Goal: Task Accomplishment & Management: Use online tool/utility

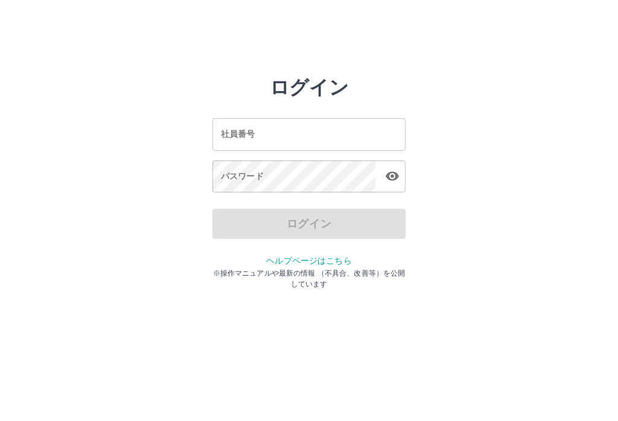
click at [349, 124] on input "社員番号" at bounding box center [308, 134] width 193 height 32
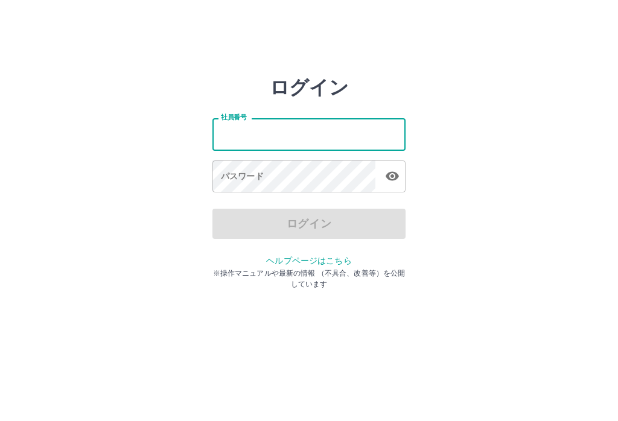
click at [310, 129] on input "社員番号" at bounding box center [308, 134] width 193 height 32
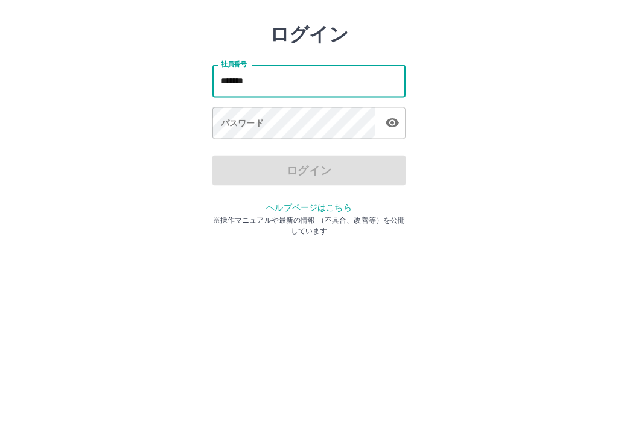
type input "*******"
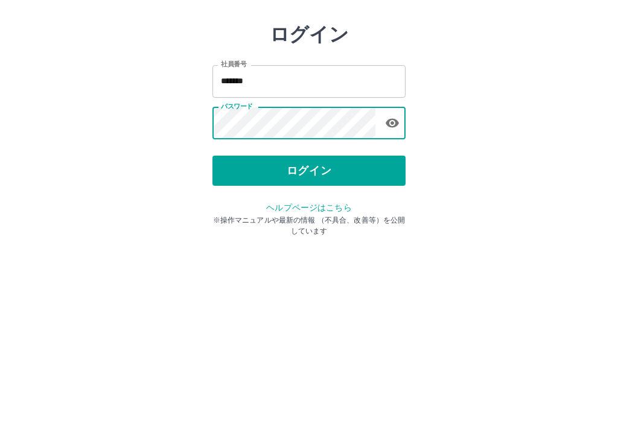
click at [355, 209] on button "ログイン" at bounding box center [308, 224] width 193 height 30
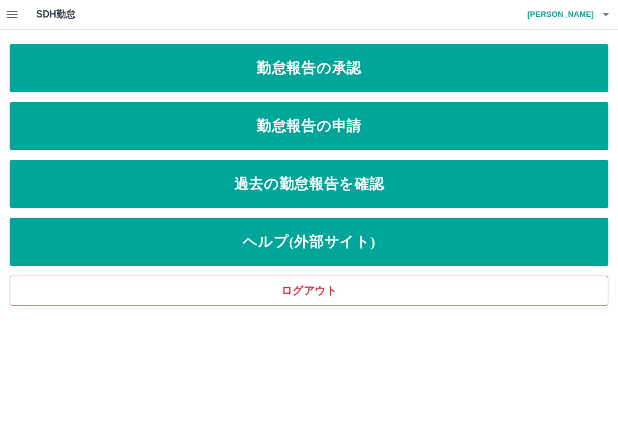
click at [384, 126] on link "勤怠報告の申請" at bounding box center [309, 126] width 598 height 48
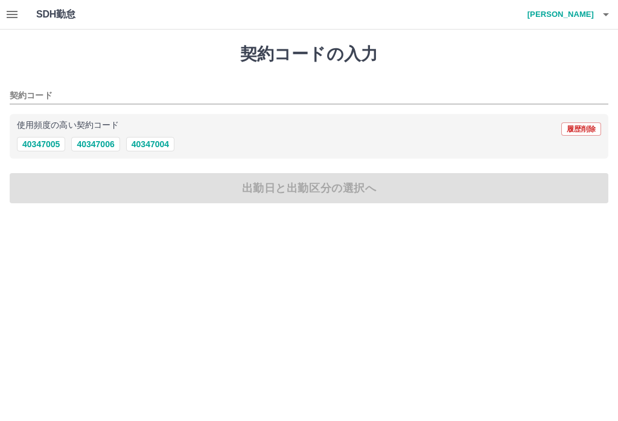
click at [13, 14] on icon "button" at bounding box center [12, 14] width 11 height 7
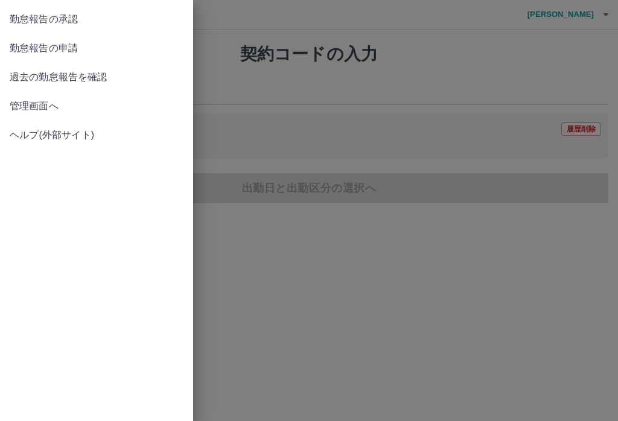
click at [71, 12] on span "勤怠報告の承認" at bounding box center [97, 19] width 174 height 14
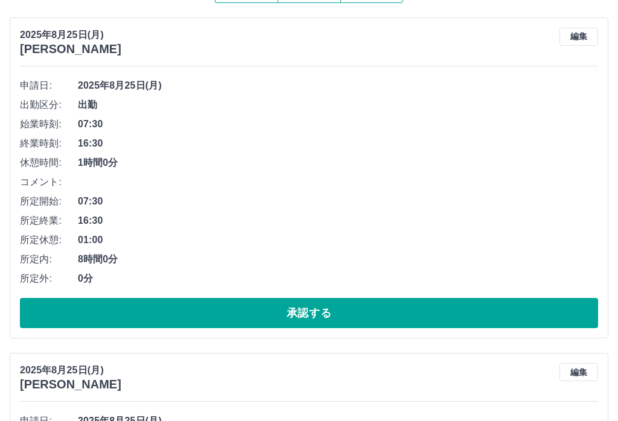
scroll to position [122, 0]
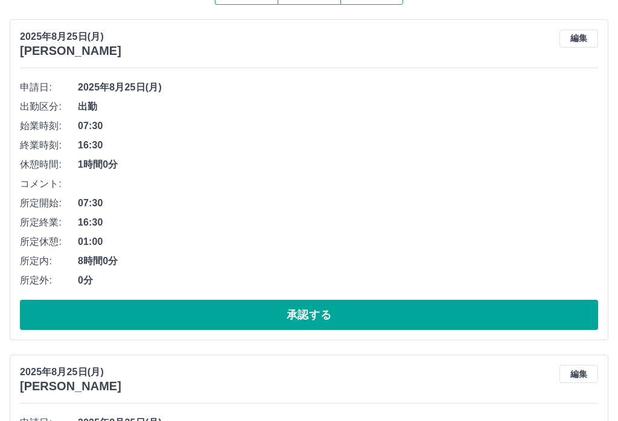
click at [312, 310] on button "承認する" at bounding box center [309, 315] width 578 height 30
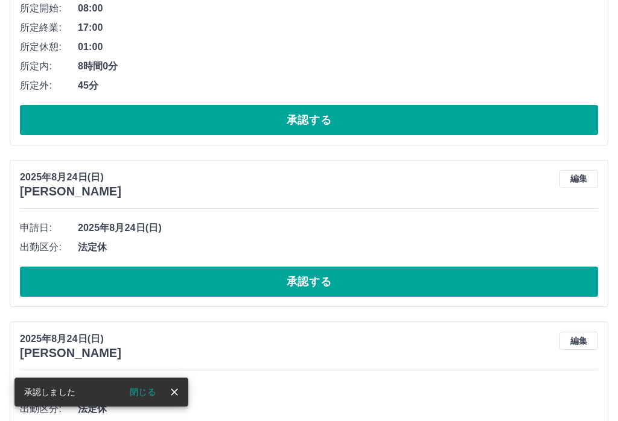
scroll to position [1037, 0]
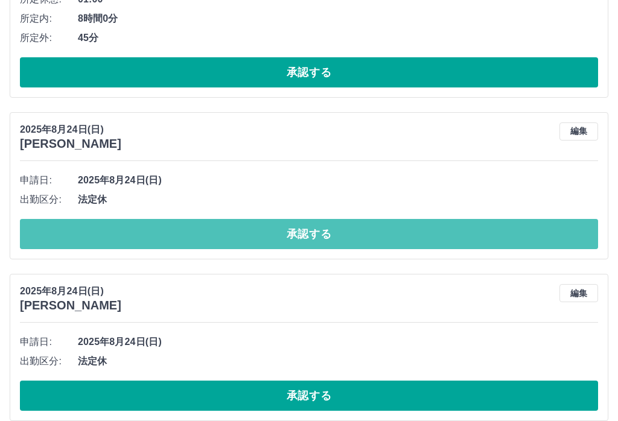
click at [335, 236] on button "承認する" at bounding box center [309, 234] width 578 height 30
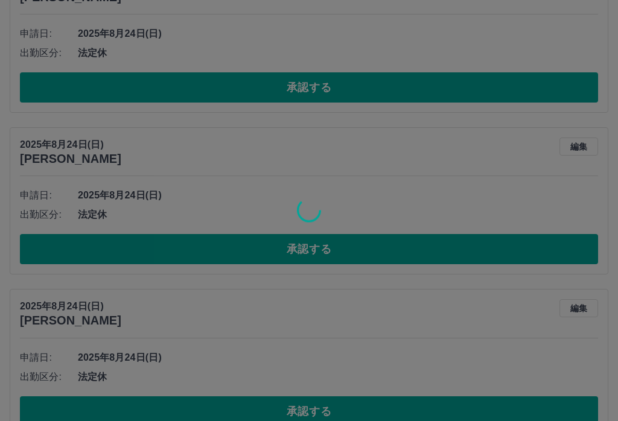
scroll to position [1242, 0]
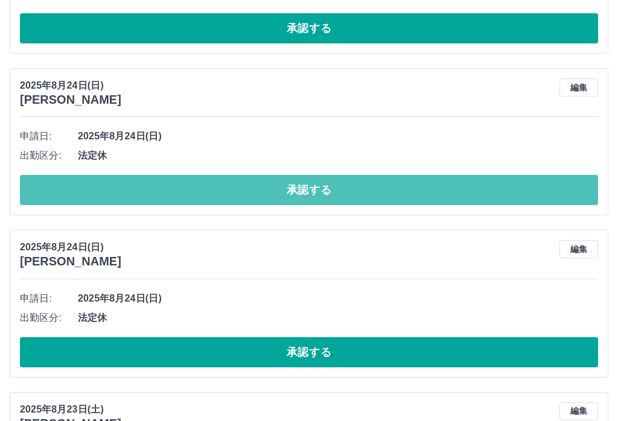
click at [343, 177] on button "承認する" at bounding box center [309, 190] width 578 height 30
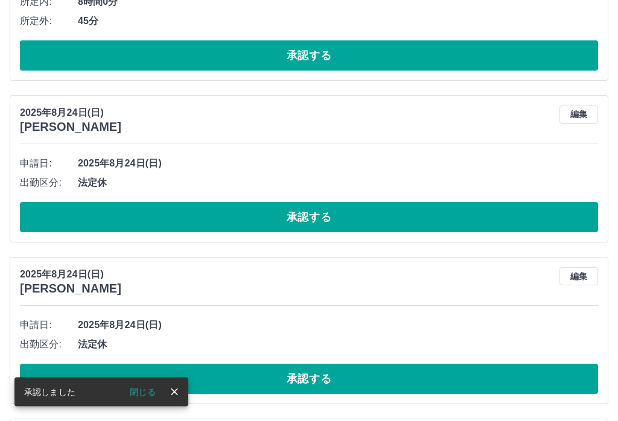
click at [324, 220] on button "承認する" at bounding box center [309, 218] width 578 height 30
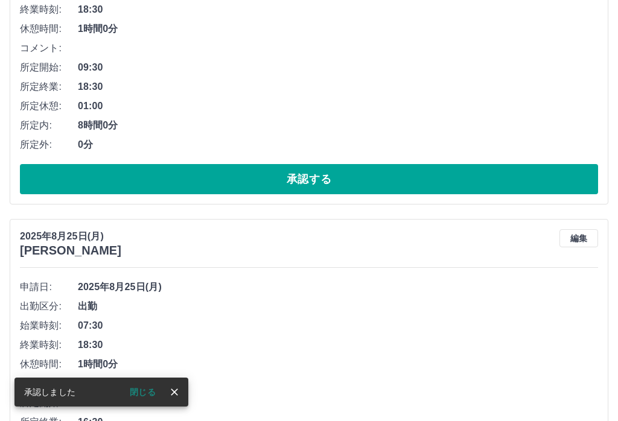
scroll to position [270, 0]
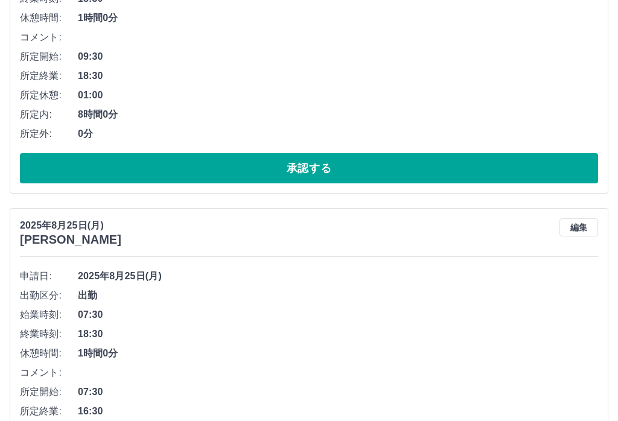
click at [372, 145] on div "申請日: [DATE] 出勤区分: 出勤 始業時刻: 09:30 終業時刻: 18:30 休憩時間: 1時間0分 コメント: 所定開始: 09:30 所定終業…" at bounding box center [309, 57] width 578 height 252
click at [370, 156] on button "承認する" at bounding box center [309, 168] width 578 height 30
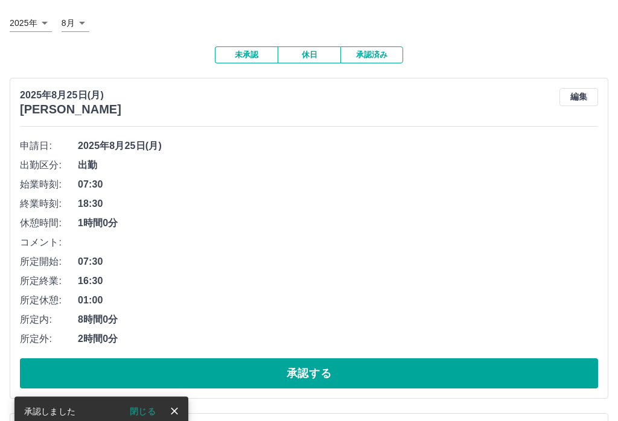
scroll to position [0, 0]
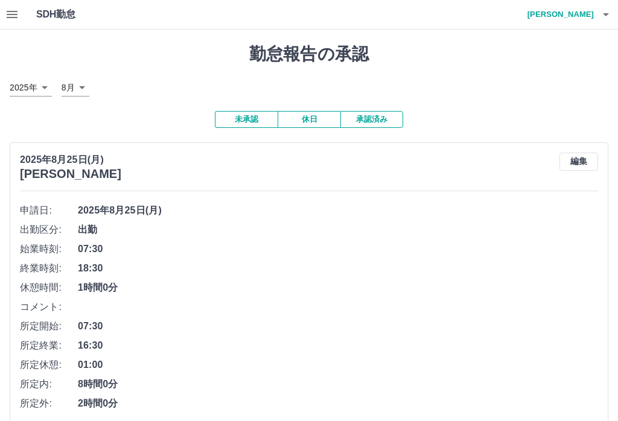
click at [580, 13] on h4 "[PERSON_NAME]" at bounding box center [557, 14] width 72 height 29
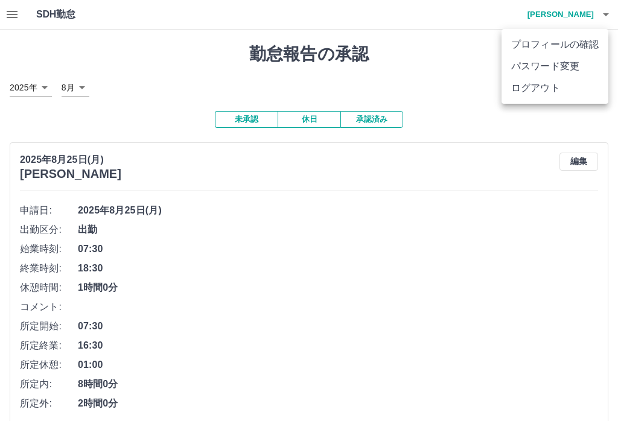
click at [558, 89] on li "ログアウト" at bounding box center [554, 88] width 107 height 22
